Goal: Book appointment/travel/reservation

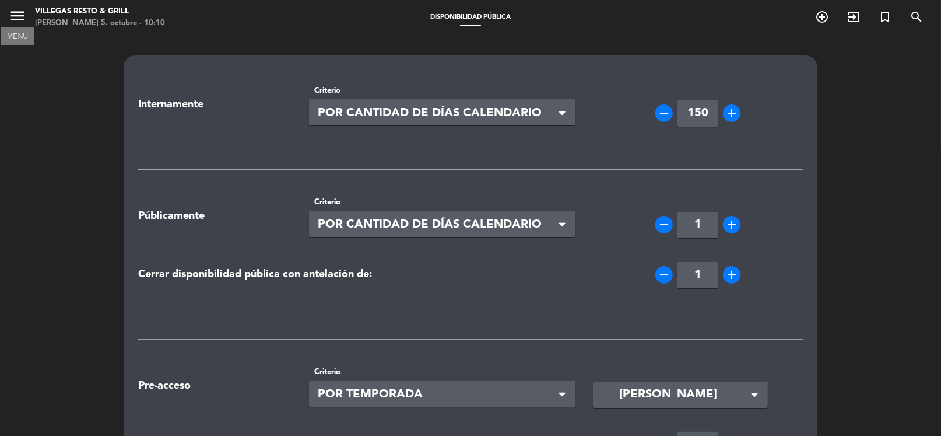
click at [9, 15] on icon "menu" at bounding box center [17, 15] width 17 height 17
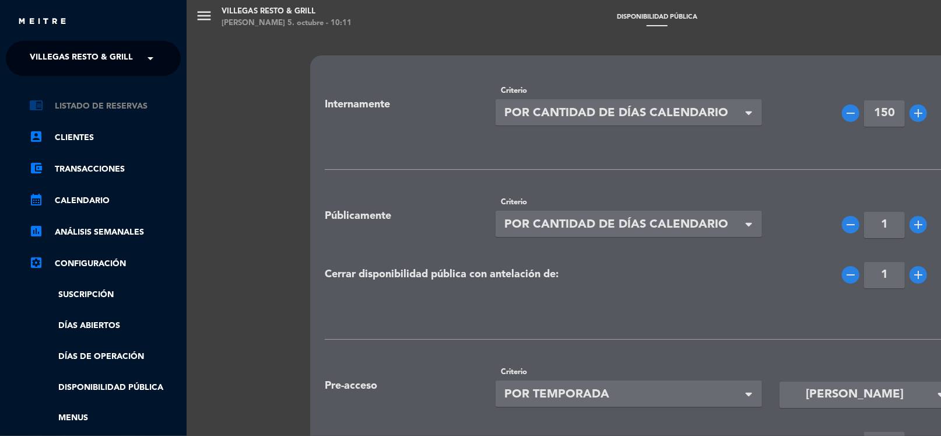
click at [86, 103] on link "chrome_reader_mode Listado de Reservas" at bounding box center [105, 106] width 152 height 14
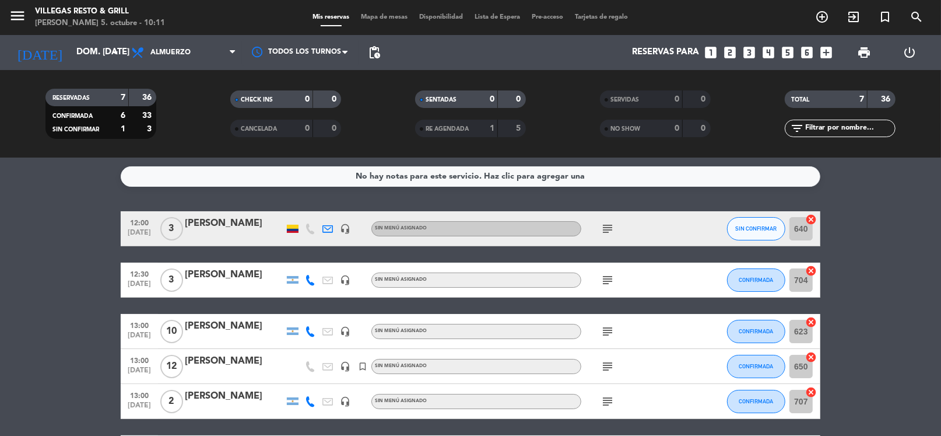
click at [605, 362] on icon "subject" at bounding box center [608, 366] width 14 height 14
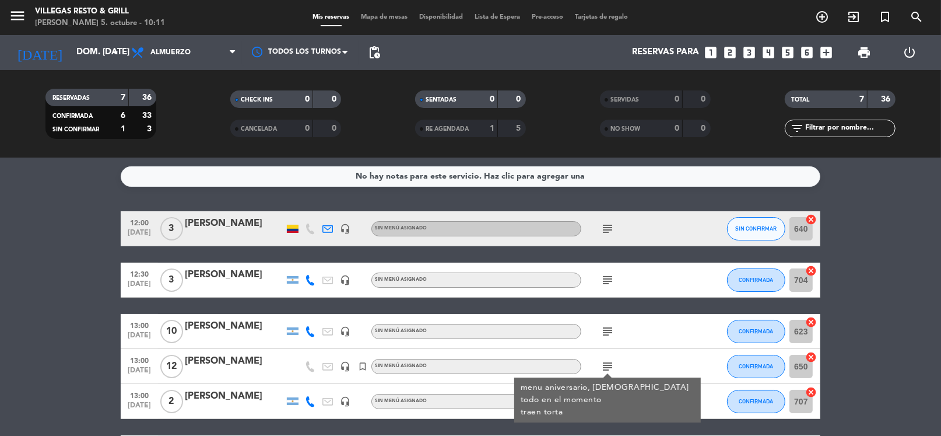
click at [874, 327] on bookings-row "12:00 [DATE] 3 [PERSON_NAME] headset_mic Sin menú asignado subject SIN CONFIRMA…" at bounding box center [470, 358] width 941 height 294
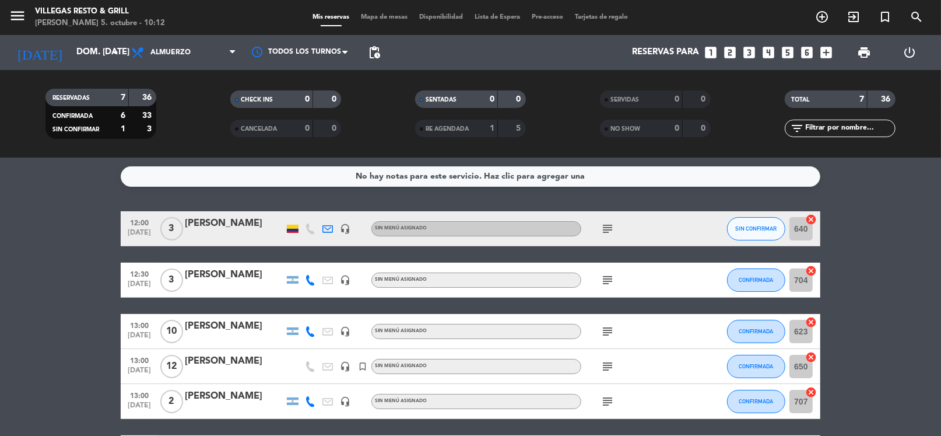
click at [607, 368] on icon "subject" at bounding box center [608, 366] width 14 height 14
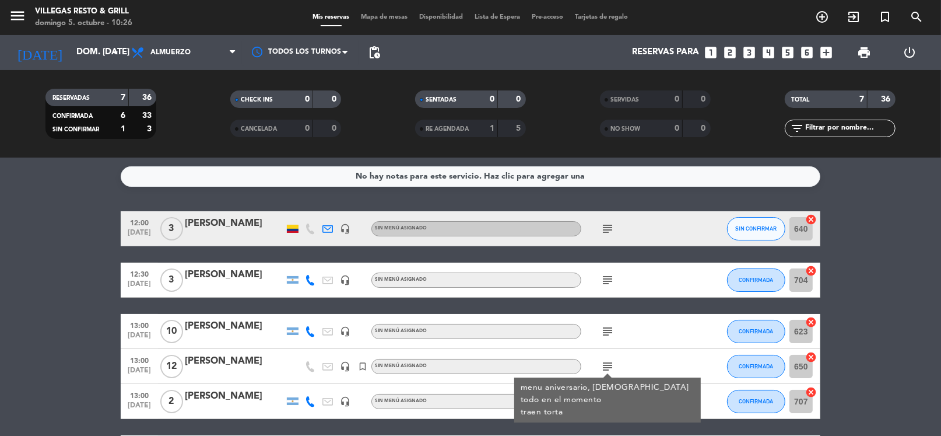
click at [925, 216] on bookings-row "12:00 [DATE] 3 [PERSON_NAME] headset_mic Sin menú asignado subject SIN CONFIRMA…" at bounding box center [470, 358] width 941 height 294
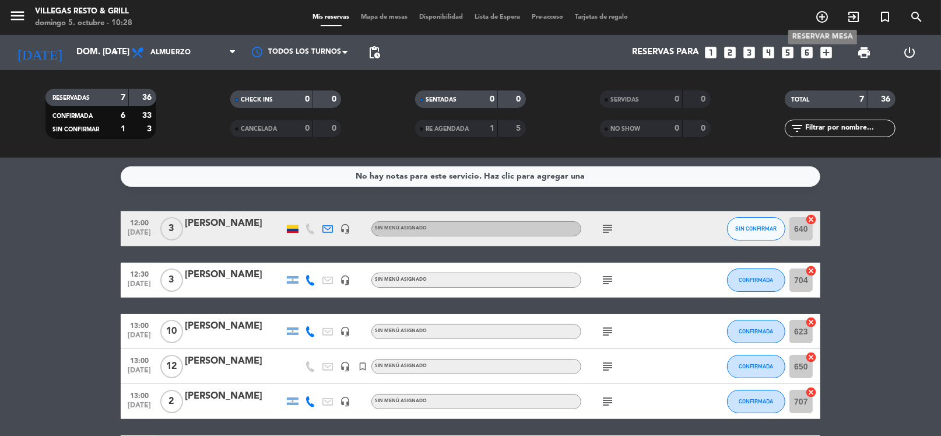
click at [824, 17] on icon "add_circle_outline" at bounding box center [822, 17] width 14 height 14
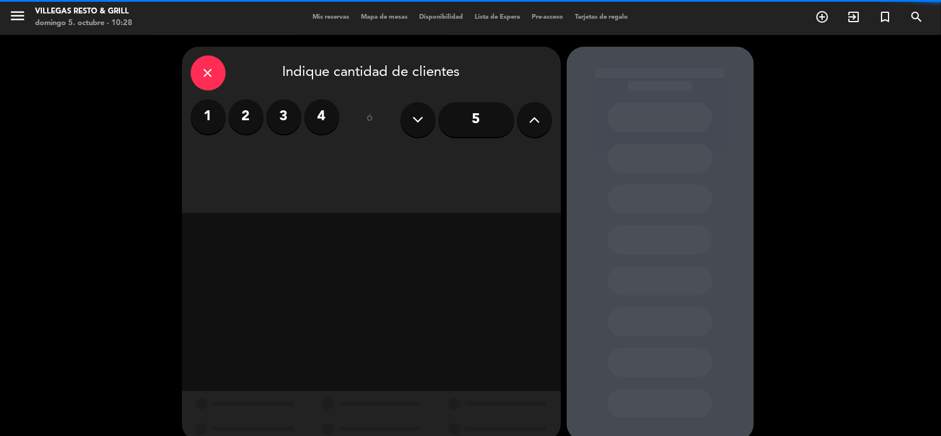
click at [241, 118] on label "2" at bounding box center [246, 116] width 35 height 35
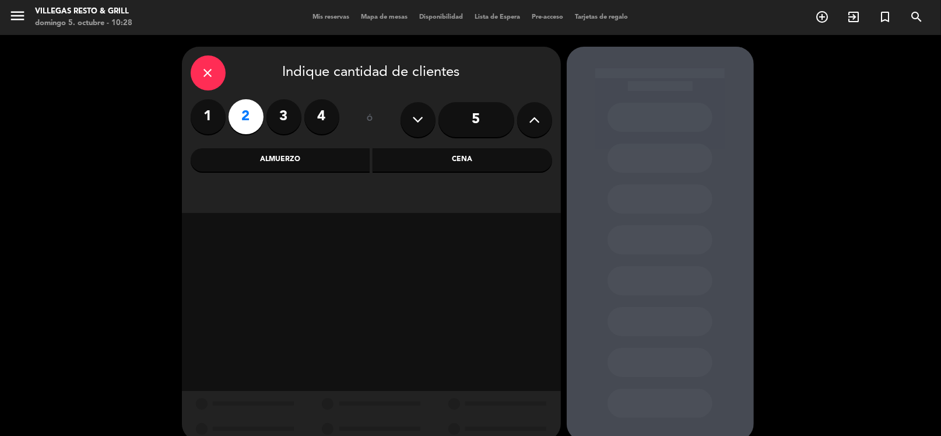
click at [267, 159] on div "Almuerzo" at bounding box center [281, 159] width 180 height 23
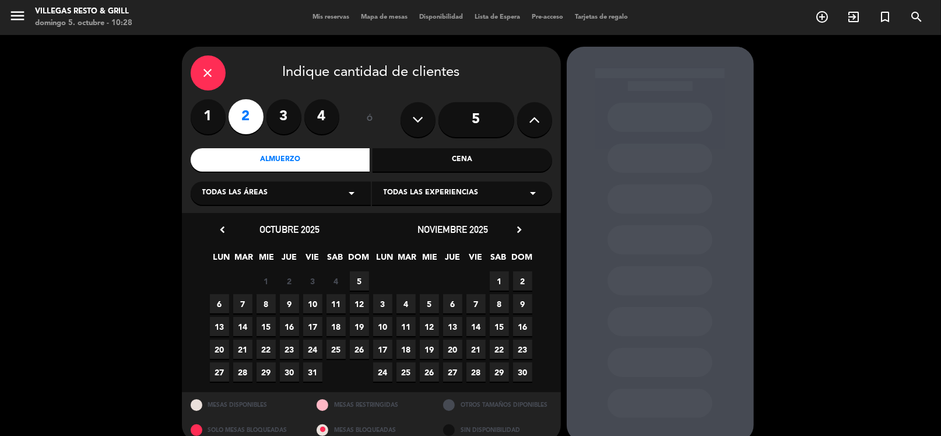
click at [358, 277] on span "5" at bounding box center [359, 280] width 19 height 19
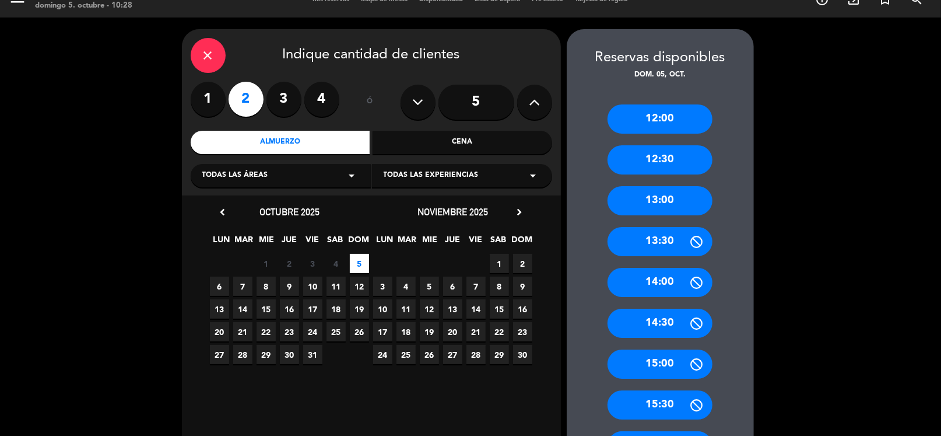
click at [660, 201] on div "13:00" at bounding box center [660, 200] width 105 height 29
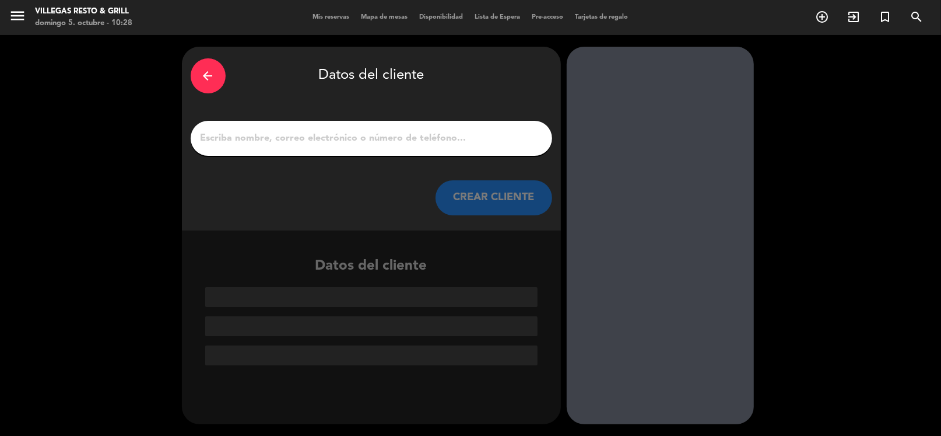
scroll to position [0, 0]
click at [408, 135] on input "1" at bounding box center [371, 138] width 344 height 16
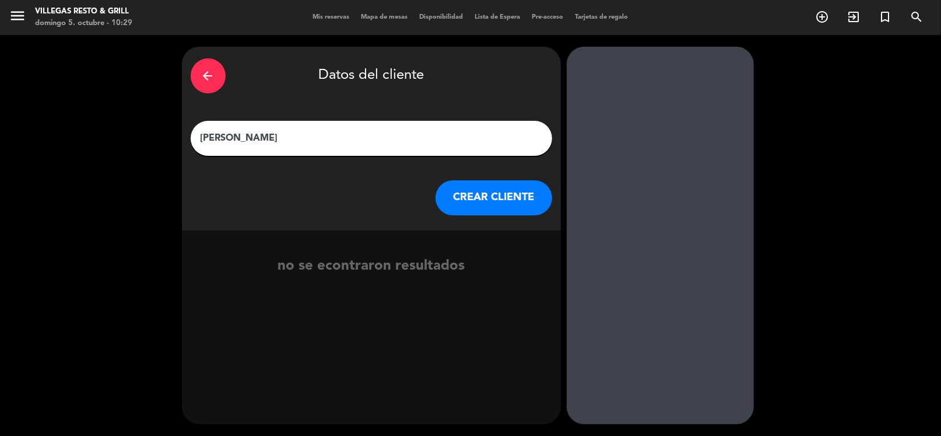
type input "[PERSON_NAME]"
click at [489, 205] on button "CREAR CLIENTE" at bounding box center [494, 197] width 117 height 35
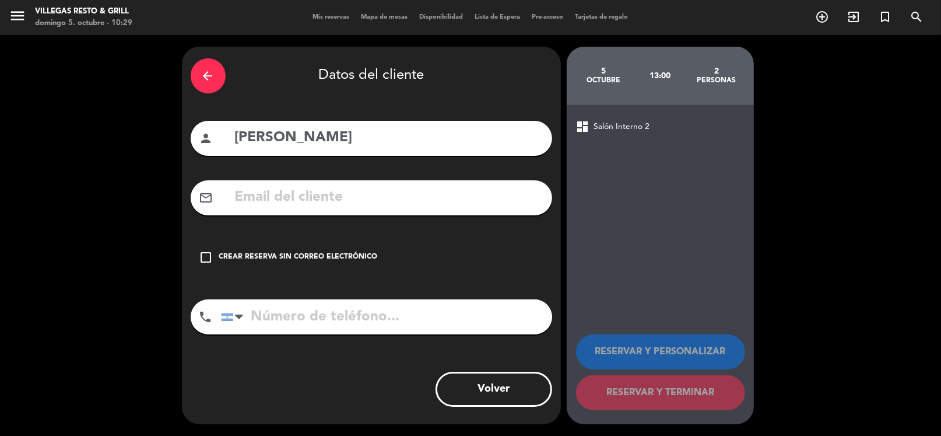
click at [283, 327] on input "tel" at bounding box center [386, 316] width 331 height 35
type input "1140240575"
click at [206, 258] on icon "check_box_outline_blank" at bounding box center [206, 257] width 14 height 14
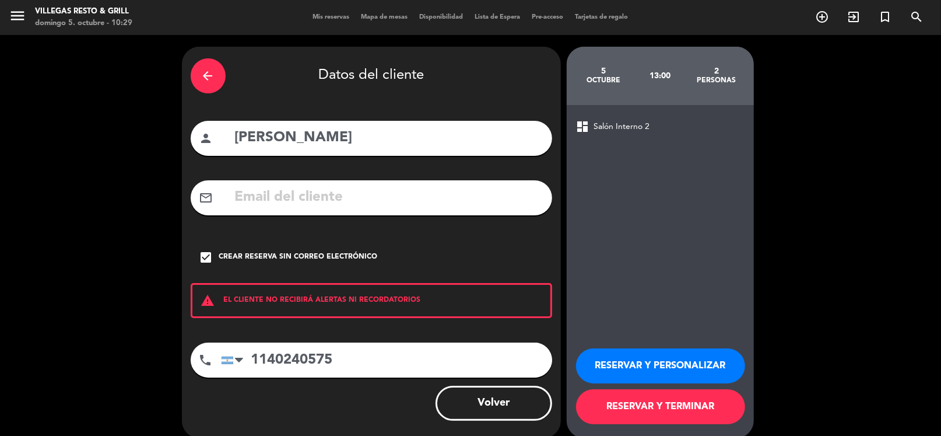
click at [638, 366] on button "RESERVAR Y PERSONALIZAR" at bounding box center [660, 365] width 169 height 35
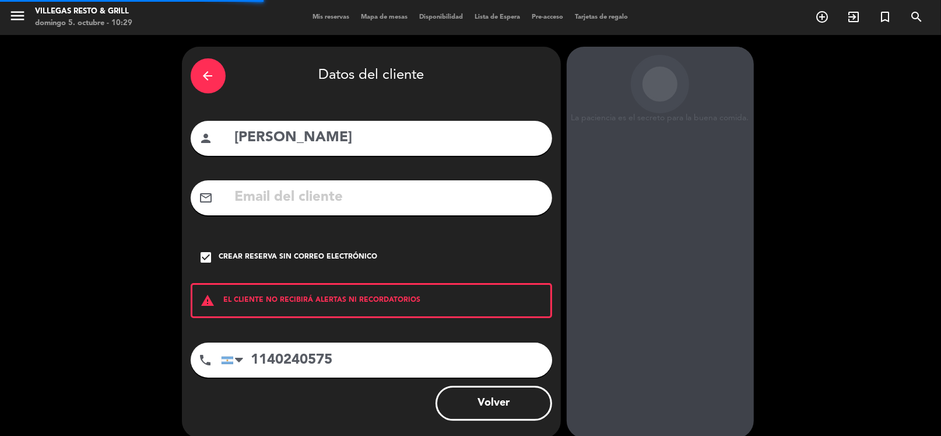
scroll to position [30, 0]
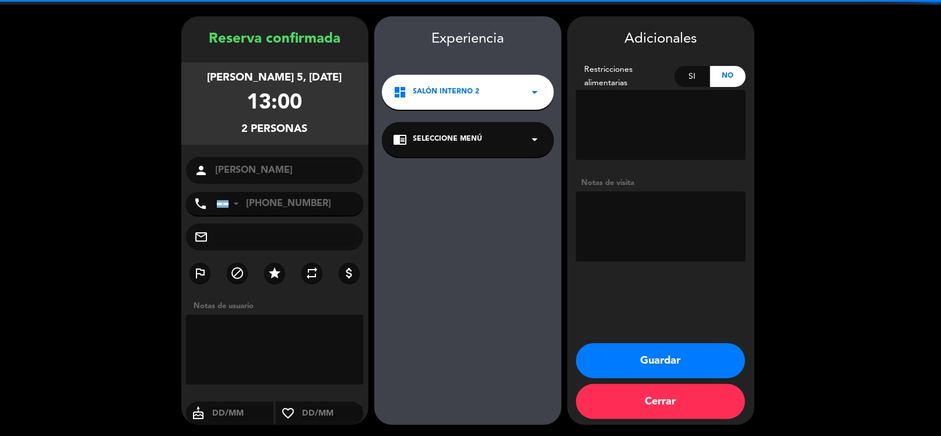
click at [600, 221] on textarea at bounding box center [661, 226] width 170 height 70
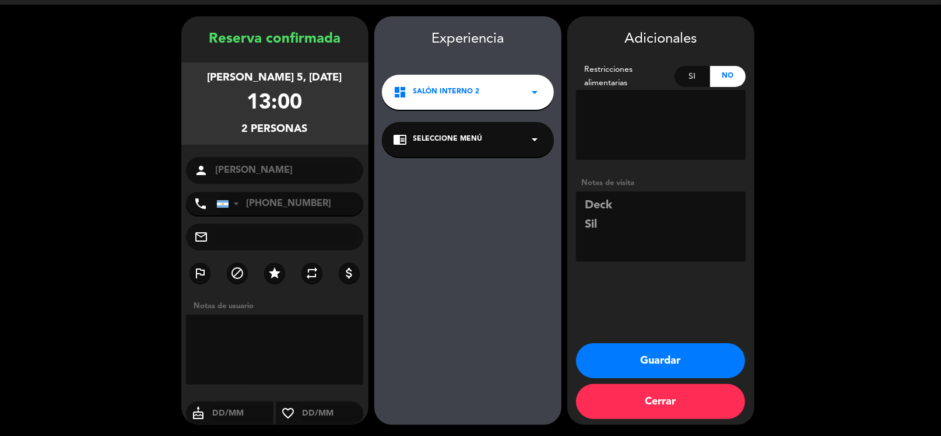
type textarea "Deck Sil"
click at [283, 341] on textarea at bounding box center [275, 349] width 178 height 70
type textarea "Deck Sil"
click at [666, 369] on button "Guardar" at bounding box center [660, 360] width 169 height 35
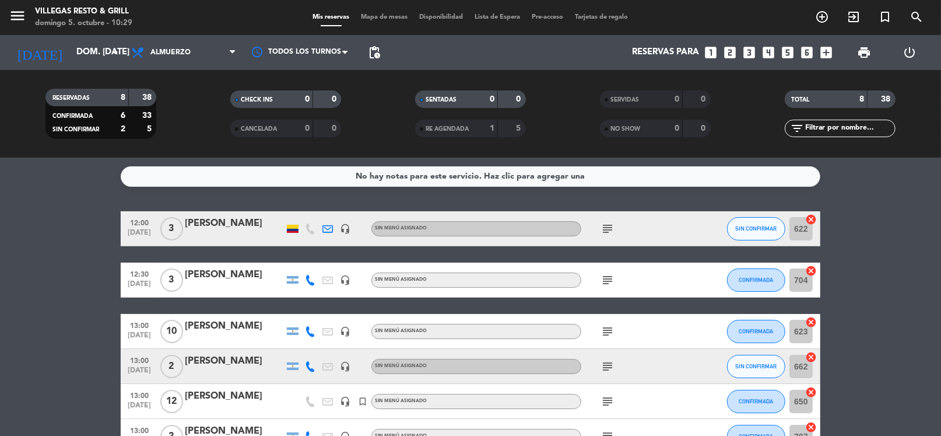
click at [611, 361] on icon "subject" at bounding box center [608, 366] width 14 height 14
click at [869, 322] on bookings-row "12:00 [DATE] 3 [PERSON_NAME] headset_mic Sin menú asignado subject SIN CONFIRMA…" at bounding box center [470, 375] width 941 height 329
click at [605, 331] on icon "subject" at bounding box center [608, 331] width 14 height 14
click at [647, 341] on div "subject fío" at bounding box center [634, 331] width 105 height 34
click at [175, 329] on span "10" at bounding box center [171, 331] width 23 height 23
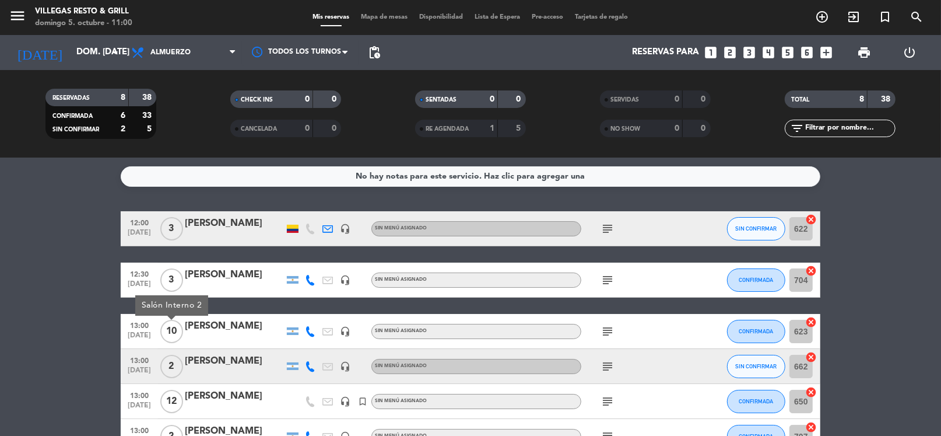
click at [203, 327] on div "[PERSON_NAME]" at bounding box center [234, 325] width 99 height 15
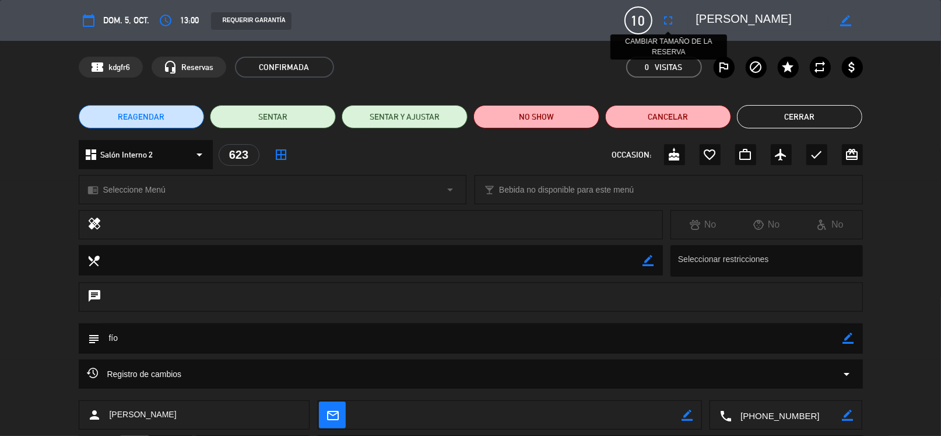
click at [670, 22] on icon "fullscreen" at bounding box center [669, 20] width 14 height 14
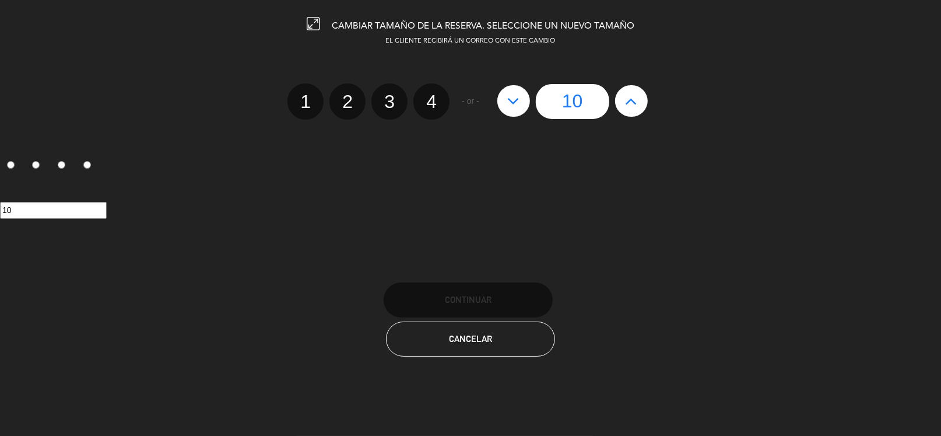
click at [516, 99] on icon at bounding box center [513, 101] width 12 height 19
type input "9"
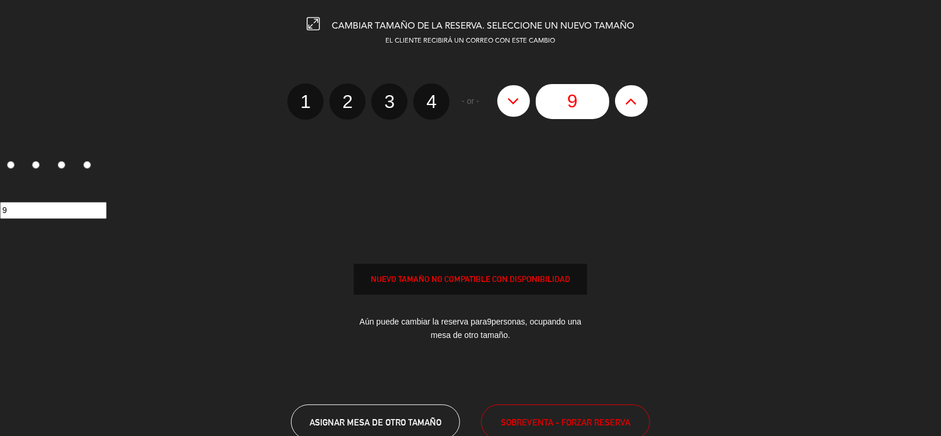
click at [515, 99] on icon at bounding box center [513, 101] width 12 height 19
type input "8"
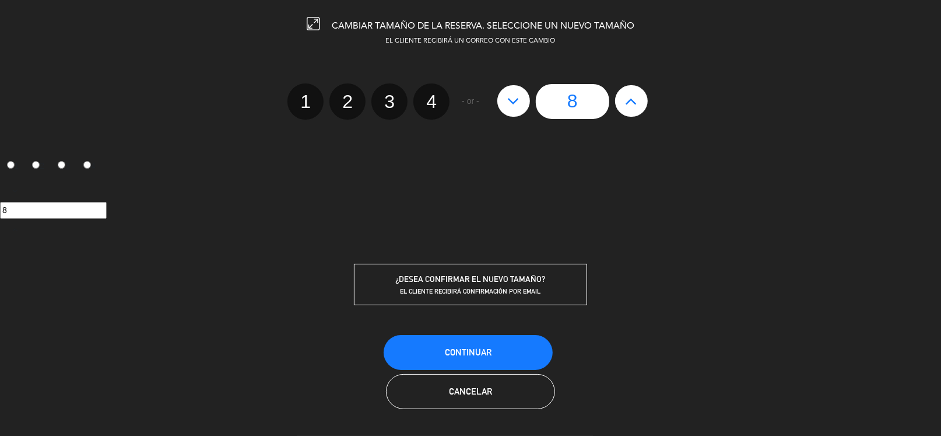
click at [515, 99] on icon at bounding box center [513, 101] width 12 height 19
type input "7"
click at [488, 349] on span "Continuar" at bounding box center [468, 352] width 47 height 10
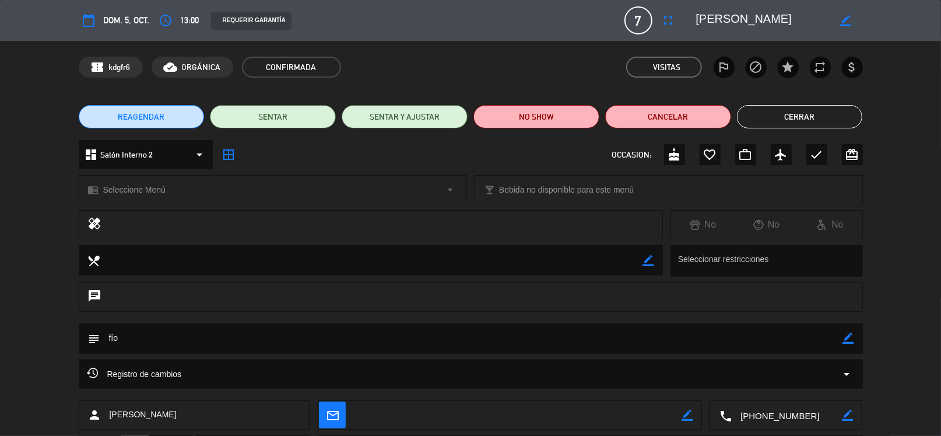
click at [847, 341] on icon "border_color" at bounding box center [848, 337] width 11 height 11
type textarea "fío- 5 adultos 2 niños"
click at [843, 337] on icon at bounding box center [848, 337] width 11 height 11
click at [891, 356] on div "subject border_color" at bounding box center [470, 341] width 941 height 36
drag, startPoint x: 201, startPoint y: 3, endPoint x: 43, endPoint y: 74, distance: 173.4
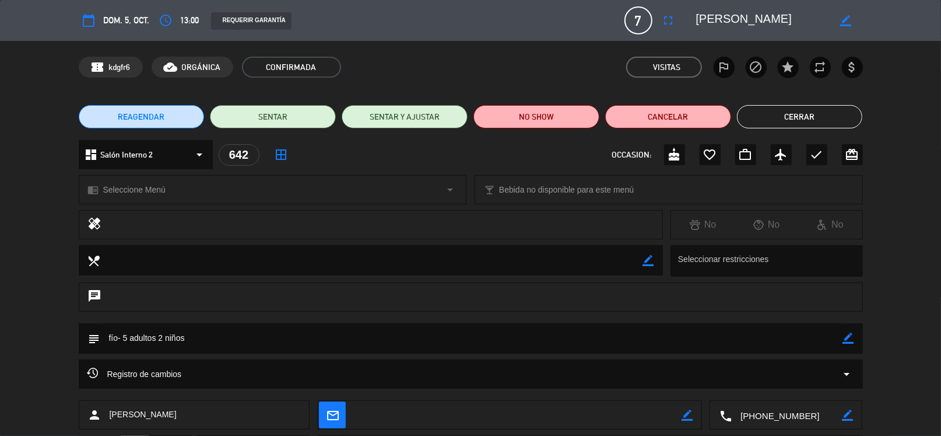
click at [43, 74] on div "confirmation_number kdgfr6 cloud_done ORGÁNICA CONFIRMADA Visitas outlined_flag…" at bounding box center [470, 67] width 941 height 52
